Goal: Task Accomplishment & Management: Manage account settings

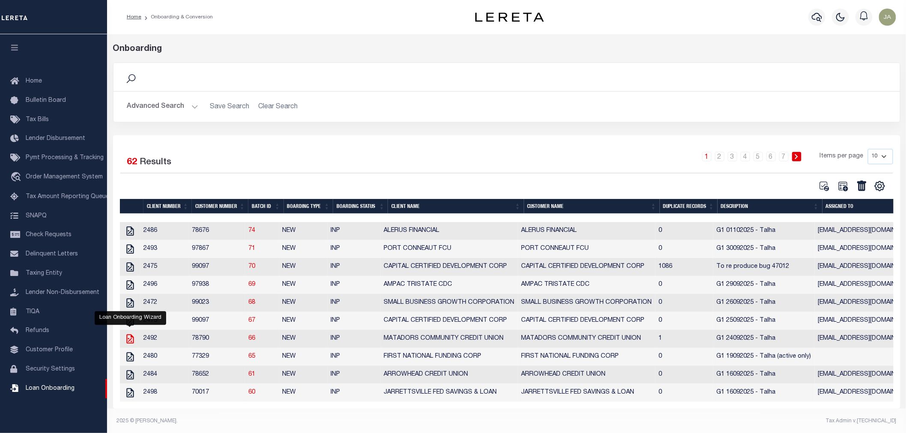
click at [131, 344] on icon "" at bounding box center [130, 339] width 11 height 11
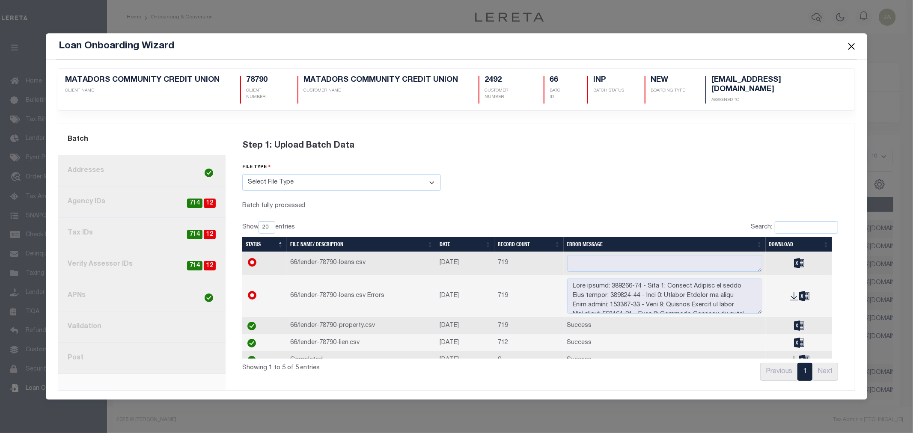
click at [114, 322] on link "7. Validation" at bounding box center [141, 327] width 167 height 31
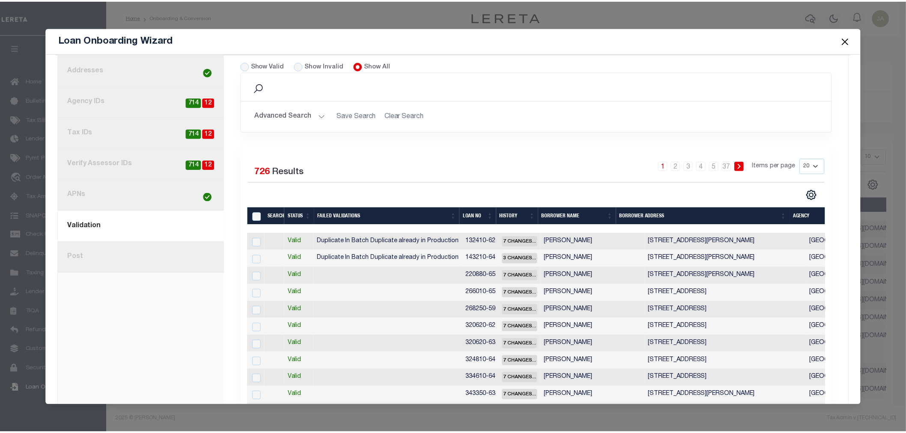
scroll to position [143, 0]
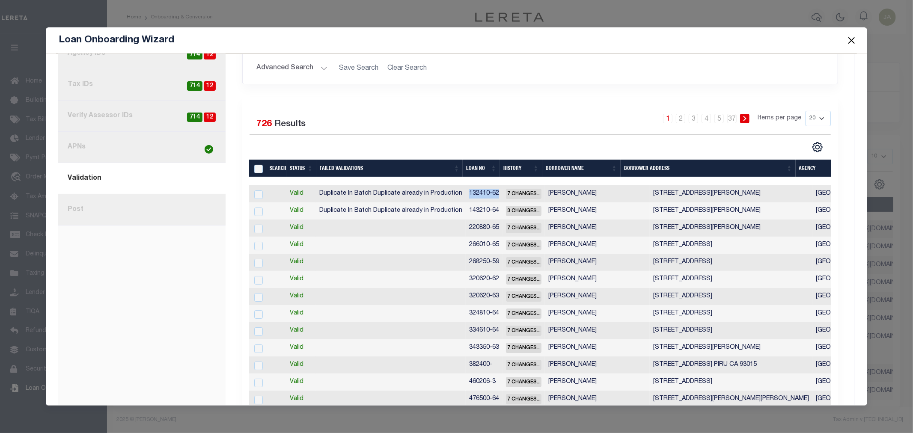
drag, startPoint x: 466, startPoint y: 193, endPoint x: 495, endPoint y: 190, distance: 29.7
click at [495, 190] on td "132410-62" at bounding box center [484, 193] width 37 height 17
checkbox input "true"
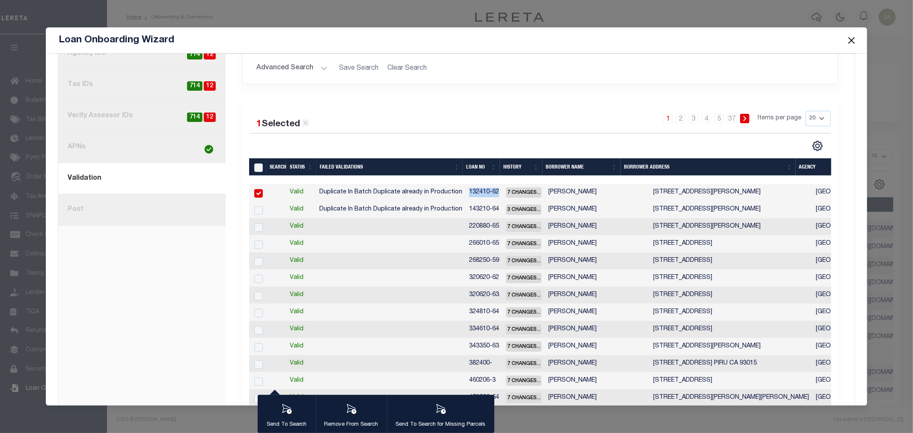
copy td "132410-62"
click at [854, 35] on button "Close" at bounding box center [851, 40] width 11 height 11
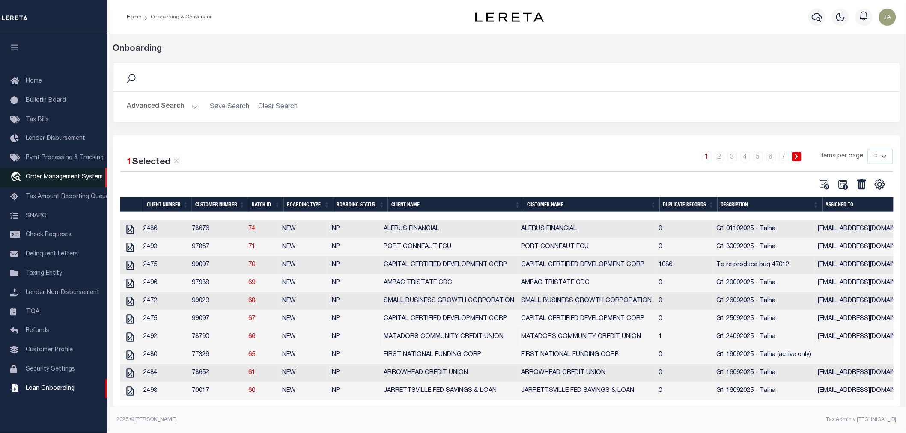
click at [46, 172] on link "travel_explore Order Management System" at bounding box center [53, 178] width 107 height 20
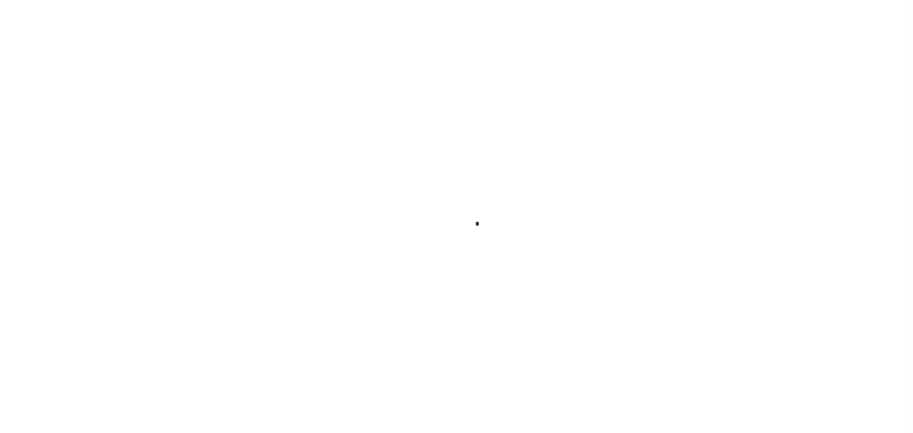
select select "200"
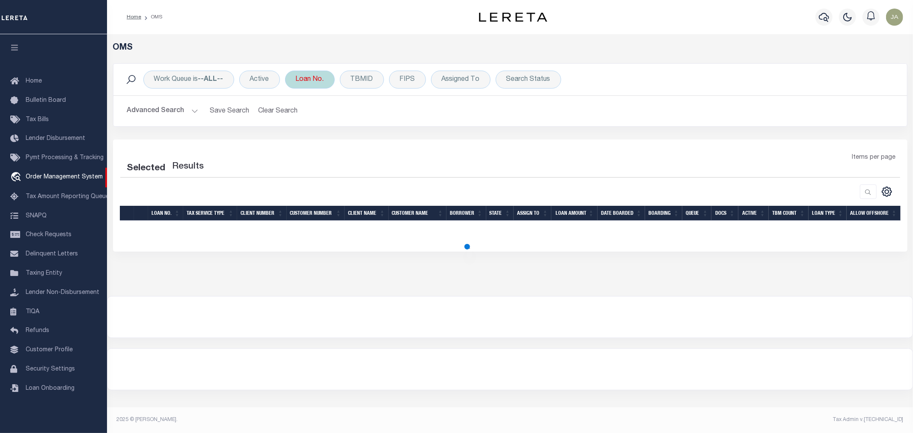
select select "200"
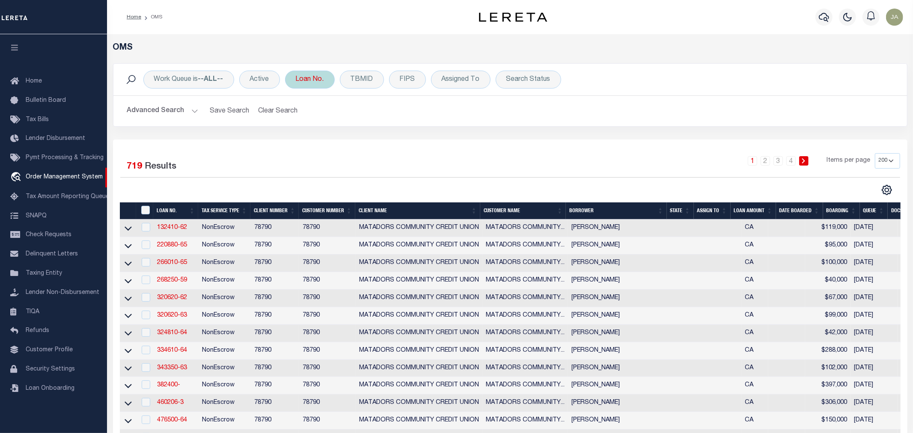
click at [307, 87] on div "Loan No." at bounding box center [310, 80] width 50 height 18
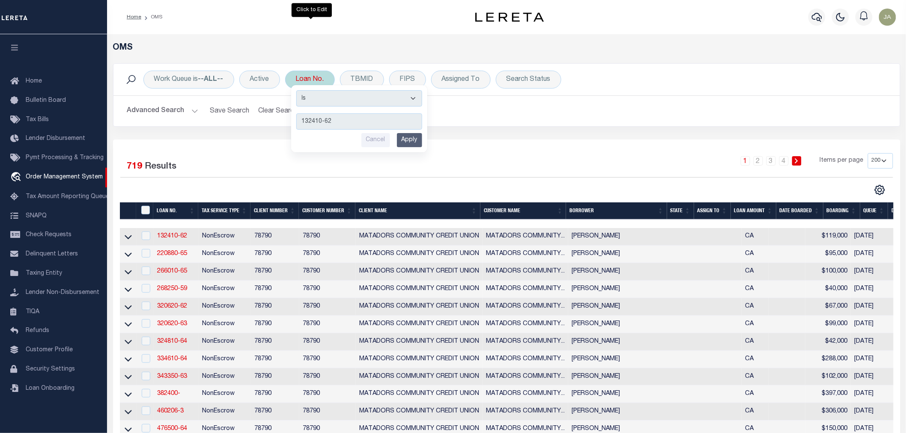
type input "132410-62"
click at [412, 135] on input "Apply" at bounding box center [409, 140] width 25 height 14
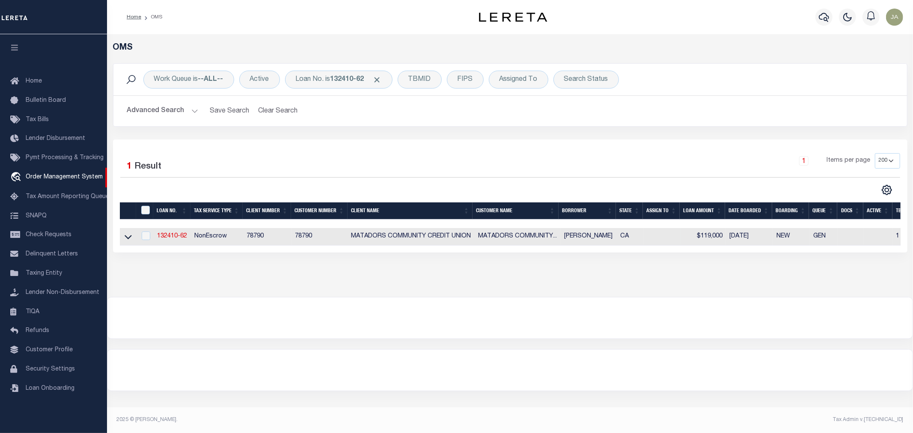
click at [171, 231] on td "132410-62" at bounding box center [172, 237] width 37 height 18
checkbox input "true"
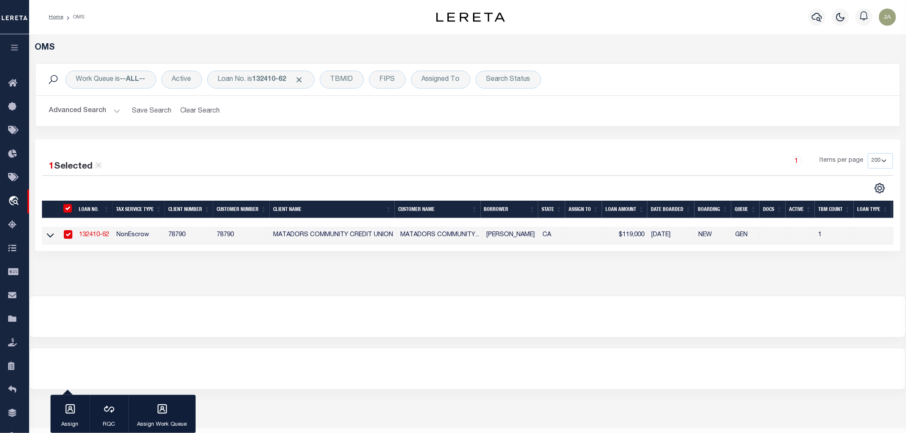
click at [94, 233] on link "132410-62" at bounding box center [94, 235] width 30 height 6
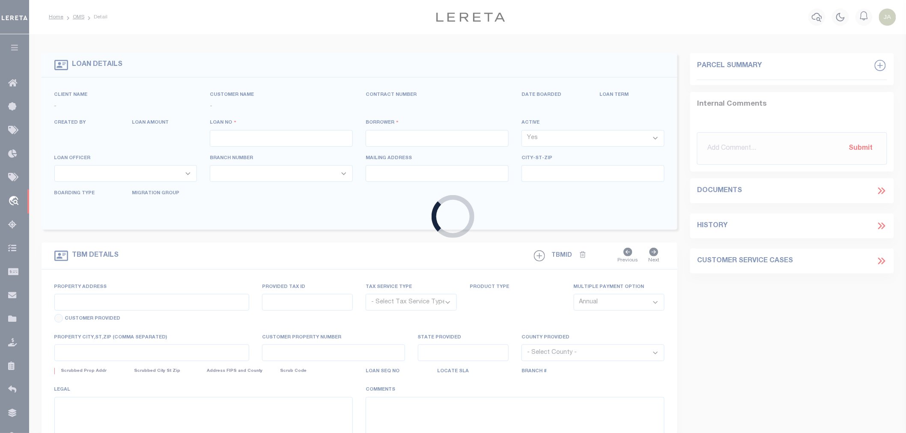
type input "132410-62"
type input "[PERSON_NAME]"
select select "False"
select select
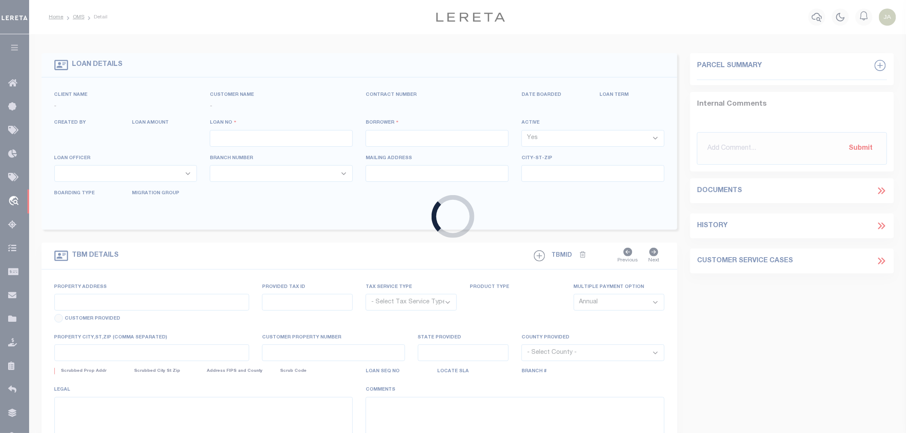
select select
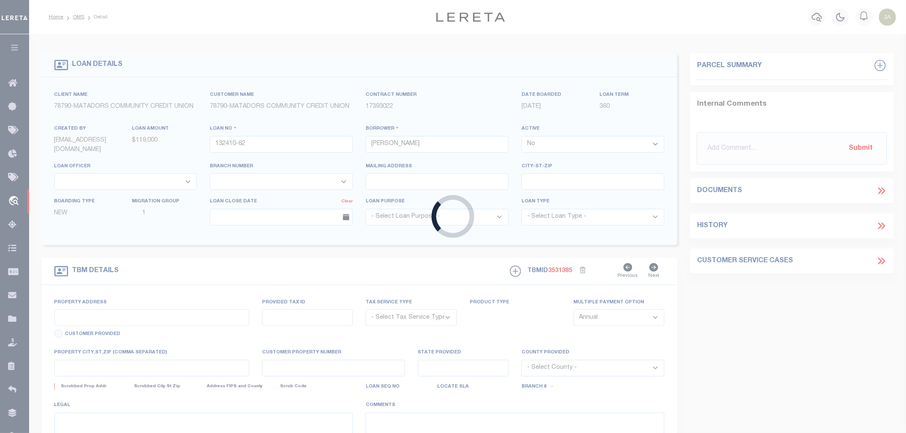
type input "[STREET_ADDRESS][PERSON_NAME]"
radio input "true"
select select "NonEscrow"
select select
type input "[GEOGRAPHIC_DATA] 93065"
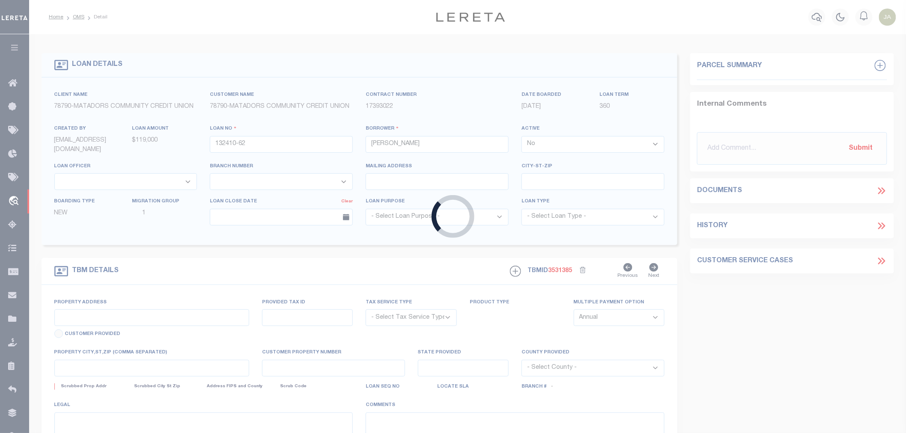
type input "132410-62"
type input "CA"
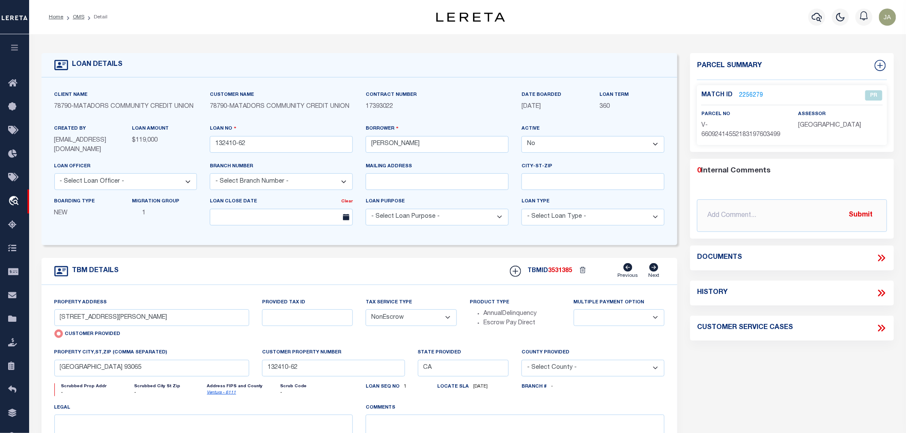
click at [755, 97] on link "2256279" at bounding box center [751, 95] width 24 height 9
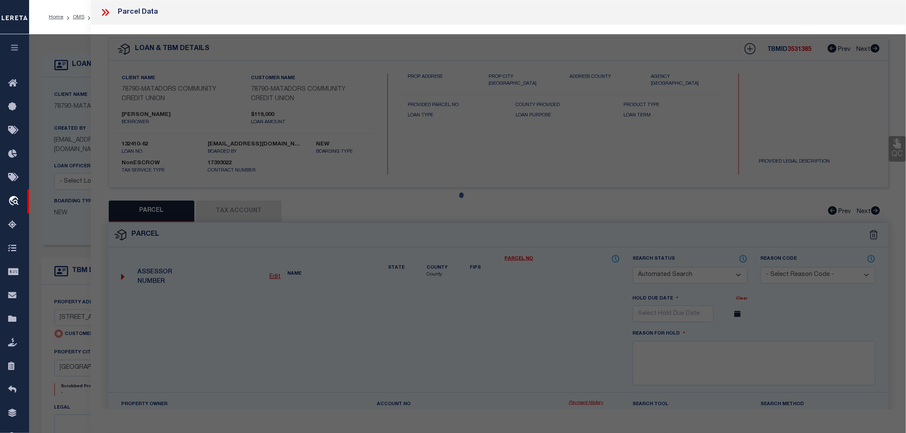
checkbox input "false"
select select "PR"
type input "[STREET_ADDRESS][PERSON_NAME]"
checkbox input "false"
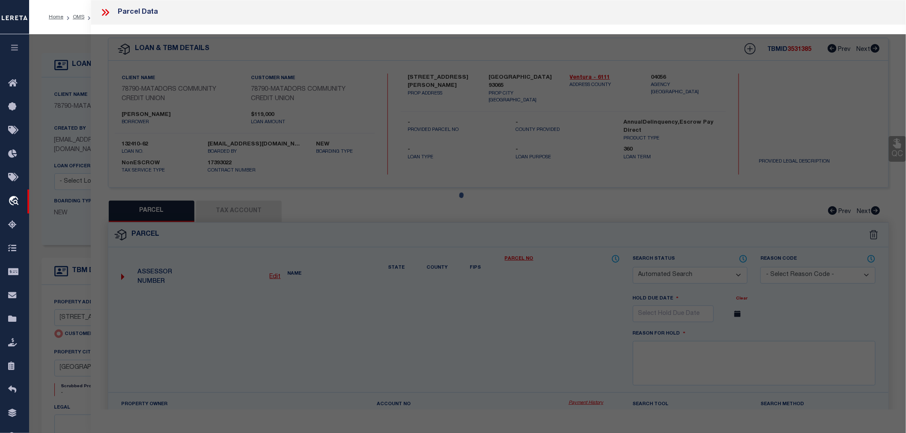
type input "[GEOGRAPHIC_DATA] 93065"
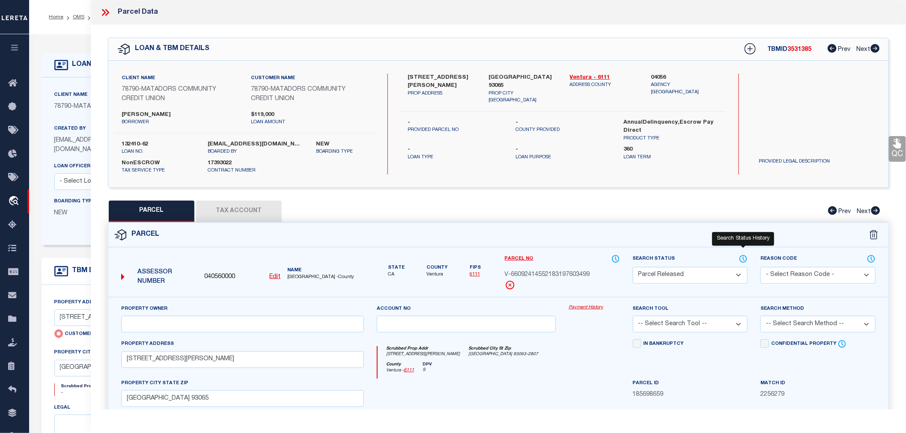
click at [741, 257] on icon at bounding box center [743, 258] width 9 height 9
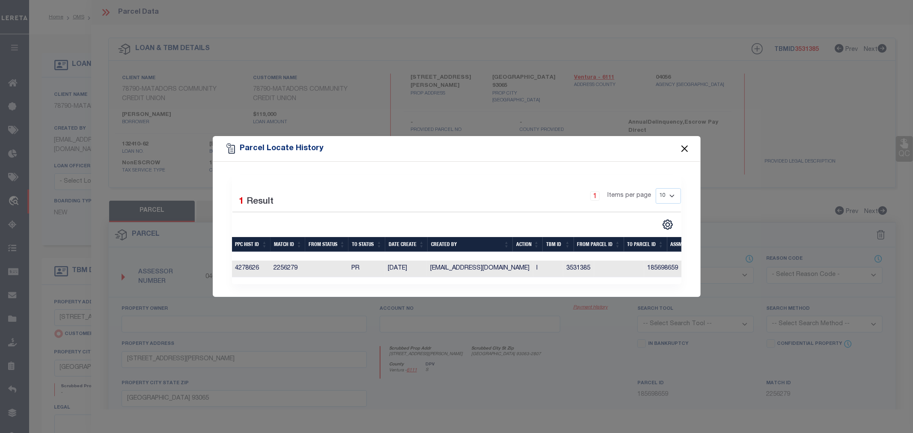
click at [686, 146] on button "Close" at bounding box center [684, 148] width 11 height 11
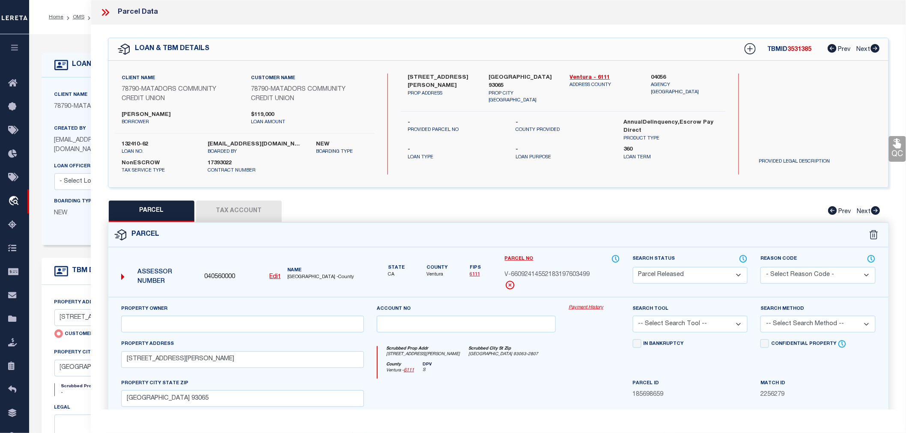
click at [105, 12] on icon at bounding box center [104, 12] width 4 height 7
